Goal: Task Accomplishment & Management: Manage account settings

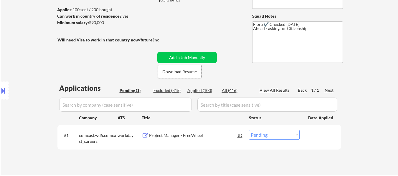
scroll to position [88, 0]
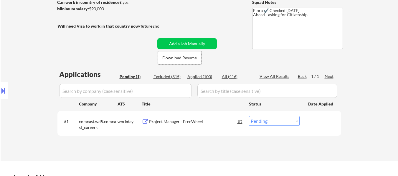
click at [187, 118] on div "Project Manager - FreeWheel" at bounding box center [193, 121] width 89 height 11
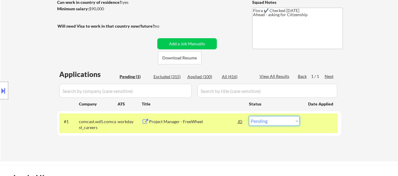
click at [283, 123] on select "Choose an option... Pending Applied Excluded (Questions) Excluded (Expired) Exc…" at bounding box center [274, 121] width 51 height 10
select select ""excluded__expired_""
click at [249, 116] on select "Choose an option... Pending Applied Excluded (Questions) Excluded (Expired) Exc…" at bounding box center [274, 121] width 51 height 10
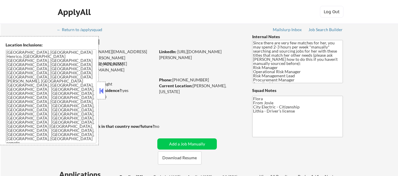
select select ""pending""
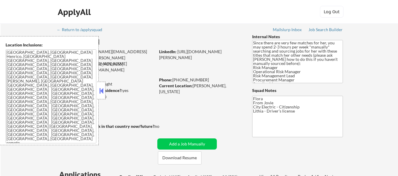
select select ""pending""
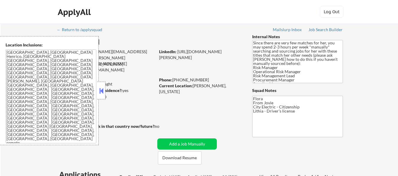
select select ""pending""
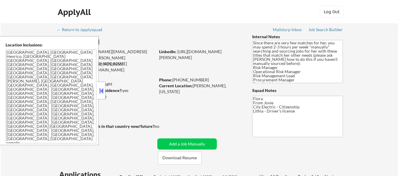
select select ""pending""
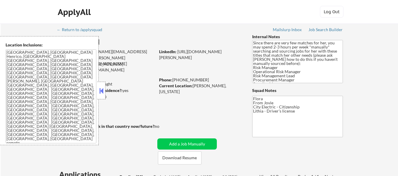
select select ""pending""
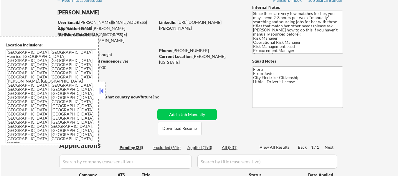
click at [104, 88] on div at bounding box center [101, 91] width 8 height 18
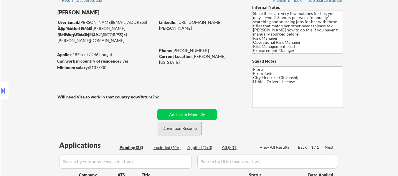
click at [190, 128] on button "Download Resume" at bounding box center [180, 128] width 44 height 13
click at [7, 91] on div at bounding box center [4, 91] width 8 height 18
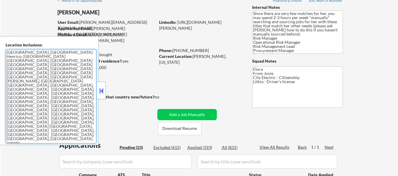
click at [46, 71] on textarea "Richmond, VA Henrico, VA Mechanicsville, VA Glen Allen, VA Tuckahoe, VA Short P…" at bounding box center [51, 96] width 91 height 94
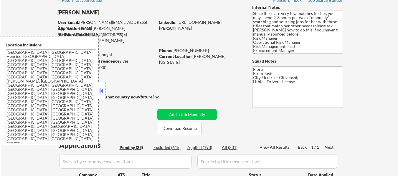
click at [103, 92] on button at bounding box center [101, 91] width 6 height 9
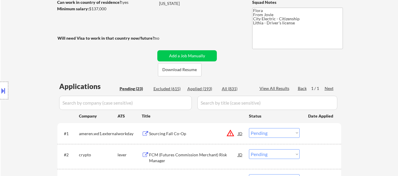
scroll to position [118, 0]
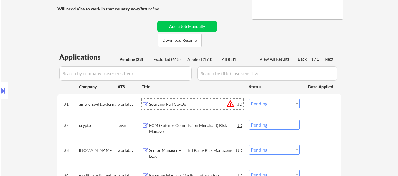
click at [174, 103] on div "Sourcing Fall Co-Op" at bounding box center [193, 105] width 89 height 6
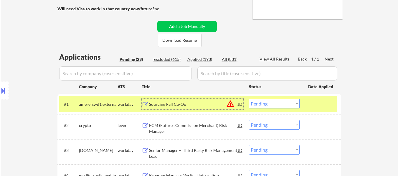
click at [192, 128] on div "FCM (Futures Commission Merchant) Risk Manager" at bounding box center [193, 128] width 89 height 11
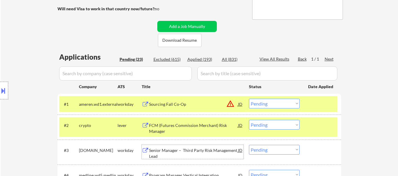
click at [179, 151] on div "Senior Manager – Third Party Risk Management Lead" at bounding box center [193, 153] width 89 height 11
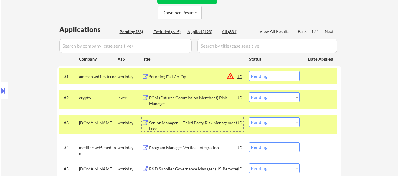
scroll to position [177, 0]
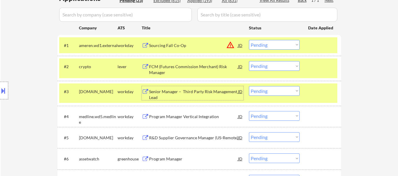
click at [183, 118] on div "Program Manager Vertical Integration" at bounding box center [193, 117] width 89 height 6
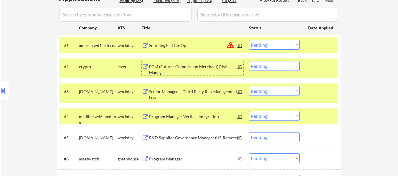
click at [165, 67] on div "FCM (Futures Commission Merchant) Risk Manager" at bounding box center [193, 69] width 89 height 11
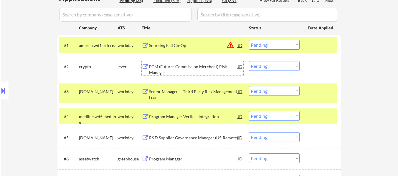
click at [273, 66] on select "Choose an option... Pending Applied Excluded (Questions) Excluded (Expired) Exc…" at bounding box center [274, 66] width 51 height 10
click at [249, 61] on select "Choose an option... Pending Applied Excluded (Questions) Excluded (Expired) Exc…" at bounding box center [274, 66] width 51 height 10
select select ""pending""
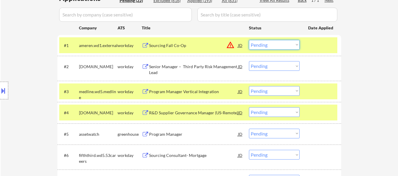
click at [283, 42] on select "Choose an option... Pending Applied Excluded (Questions) Excluded (Expired) Exc…" at bounding box center [274, 45] width 51 height 10
click at [249, 40] on select "Choose an option... Pending Applied Excluded (Questions) Excluded (Expired) Exc…" at bounding box center [274, 45] width 51 height 10
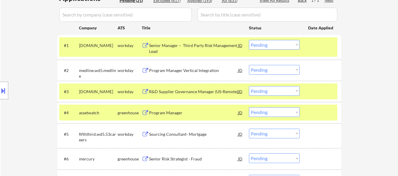
click at [276, 44] on select "Choose an option... Pending Applied Excluded (Questions) Excluded (Expired) Exc…" at bounding box center [274, 45] width 51 height 10
click at [249, 40] on select "Choose an option... Pending Applied Excluded (Questions) Excluded (Expired) Exc…" at bounding box center [274, 45] width 51 height 10
select select ""pending""
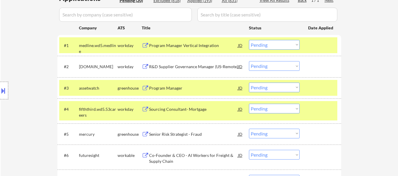
click at [327, 90] on div at bounding box center [321, 88] width 26 height 11
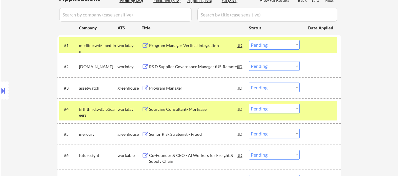
click at [321, 110] on div at bounding box center [321, 109] width 26 height 11
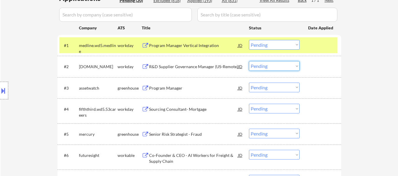
click at [288, 67] on select "Choose an option... Pending Applied Excluded (Questions) Excluded (Expired) Exc…" at bounding box center [274, 66] width 51 height 10
click at [249, 61] on select "Choose an option... Pending Applied Excluded (Questions) Excluded (Expired) Exc…" at bounding box center [274, 66] width 51 height 10
select select ""pending""
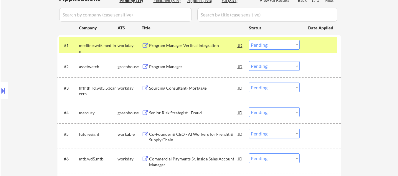
click at [178, 68] on div "Program Manager" at bounding box center [193, 67] width 89 height 6
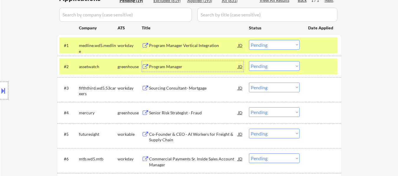
click at [288, 47] on select "Choose an option... Pending Applied Excluded (Questions) Excluded (Expired) Exc…" at bounding box center [274, 45] width 51 height 10
click at [249, 40] on select "Choose an option... Pending Applied Excluded (Questions) Excluded (Expired) Exc…" at bounding box center [274, 45] width 51 height 10
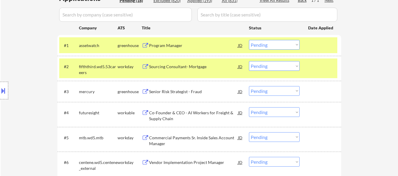
click at [326, 65] on div at bounding box center [321, 66] width 26 height 11
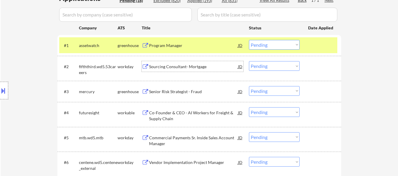
click at [197, 70] on div "Sourcing Consultant- Mortgage" at bounding box center [193, 67] width 89 height 6
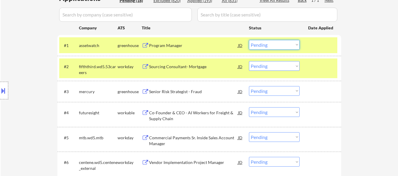
drag, startPoint x: 275, startPoint y: 45, endPoint x: 275, endPoint y: 49, distance: 3.5
click at [275, 45] on select "Choose an option... Pending Applied Excluded (Questions) Excluded (Expired) Exc…" at bounding box center [274, 45] width 51 height 10
click at [249, 40] on select "Choose an option... Pending Applied Excluded (Questions) Excluded (Expired) Exc…" at bounding box center [274, 45] width 51 height 10
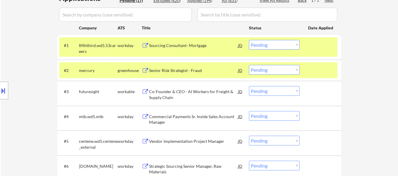
drag, startPoint x: 329, startPoint y: 72, endPoint x: 315, endPoint y: 70, distance: 14.0
click at [329, 71] on div at bounding box center [321, 70] width 26 height 11
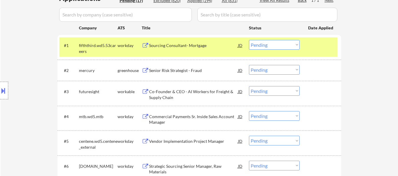
click at [208, 72] on div "Senior Risk Strategist - Fraud" at bounding box center [193, 71] width 89 height 6
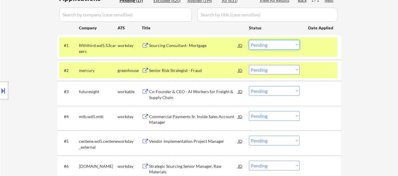
click at [295, 42] on select "Choose an option... Pending Applied Excluded (Questions) Excluded (Expired) Exc…" at bounding box center [274, 45] width 51 height 10
click at [249, 40] on select "Choose an option... Pending Applied Excluded (Questions) Excluded (Expired) Exc…" at bounding box center [274, 45] width 51 height 10
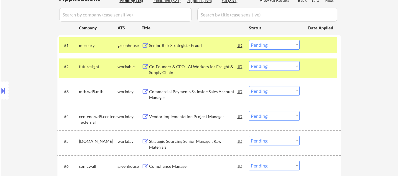
click at [270, 43] on select "Choose an option... Pending Applied Excluded (Questions) Excluded (Expired) Exc…" at bounding box center [274, 45] width 51 height 10
click at [249, 40] on select "Choose an option... Pending Applied Excluded (Questions) Excluded (Expired) Exc…" at bounding box center [274, 45] width 51 height 10
select select ""pending""
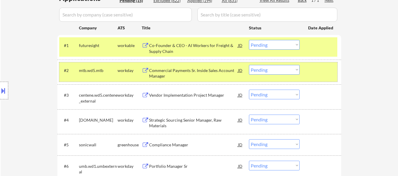
click at [300, 71] on div "#2 mtb.wd5.mtb workday Commercial Payments Sr. Inside Sales Account Manager JD …" at bounding box center [198, 71] width 278 height 19
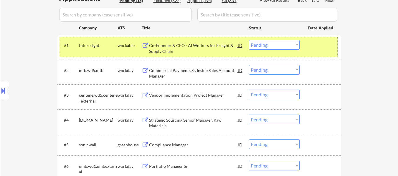
click at [313, 45] on div at bounding box center [321, 45] width 26 height 11
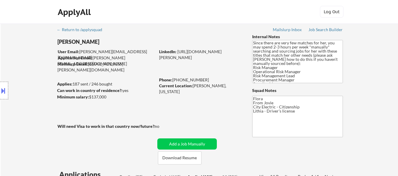
select select ""pending""
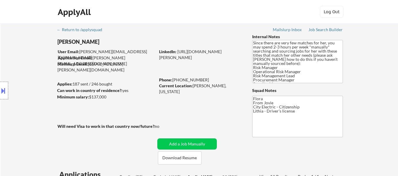
select select ""pending""
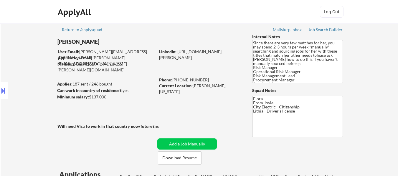
select select ""pending""
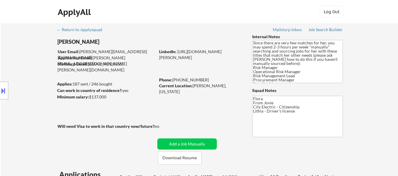
select select ""pending""
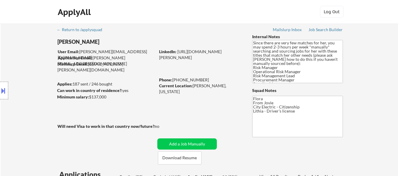
select select ""pending""
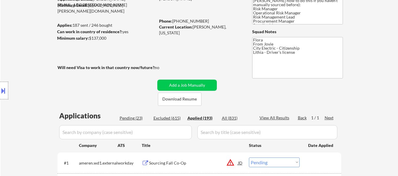
select select ""applied""
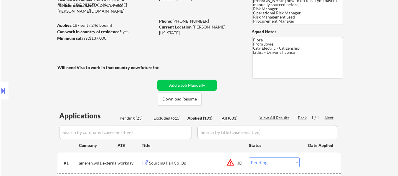
select select ""applied""
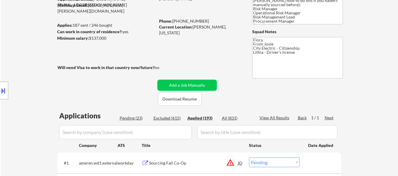
select select ""applied""
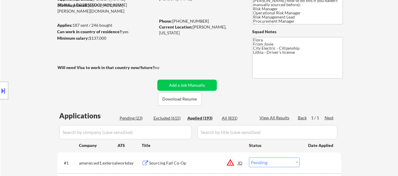
select select ""applied""
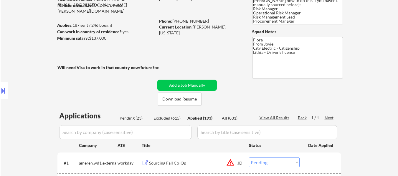
select select ""applied""
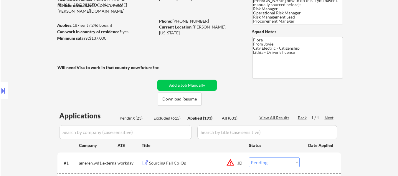
select select ""applied""
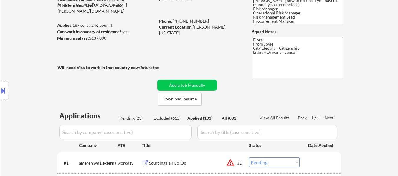
select select ""applied""
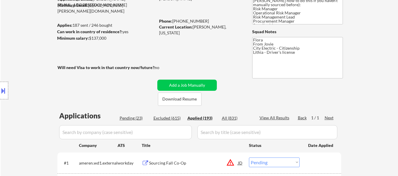
select select ""applied""
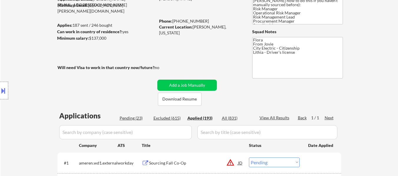
select select ""applied""
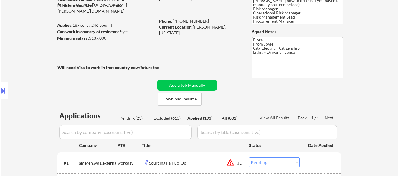
select select ""applied""
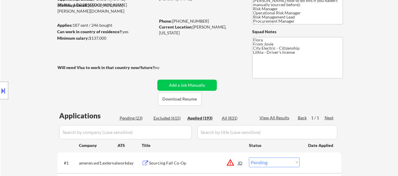
select select ""applied""
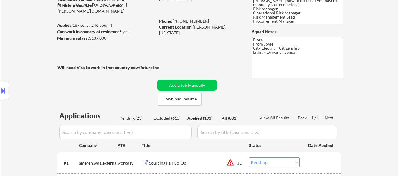
select select ""applied""
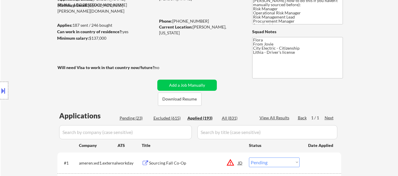
select select ""applied""
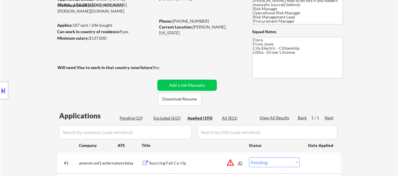
select select ""applied""
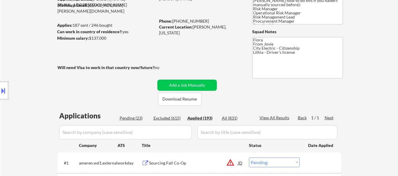
select select ""applied""
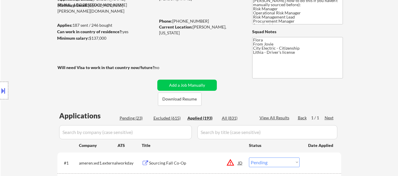
select select ""applied""
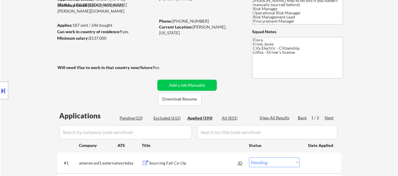
select select ""applied""
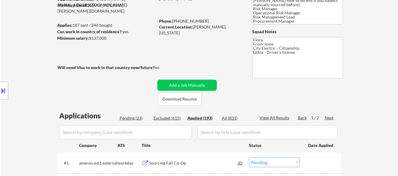
select select ""applied""
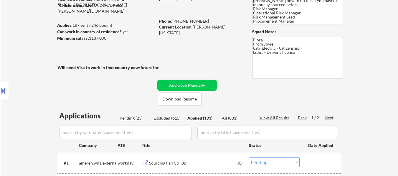
select select ""applied""
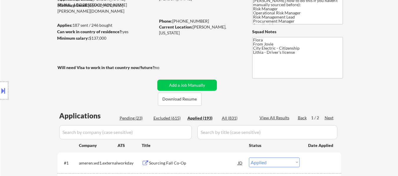
select select ""applied""
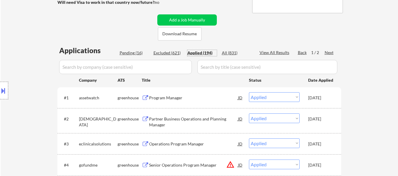
scroll to position [118, 0]
